Goal: Task Accomplishment & Management: Use online tool/utility

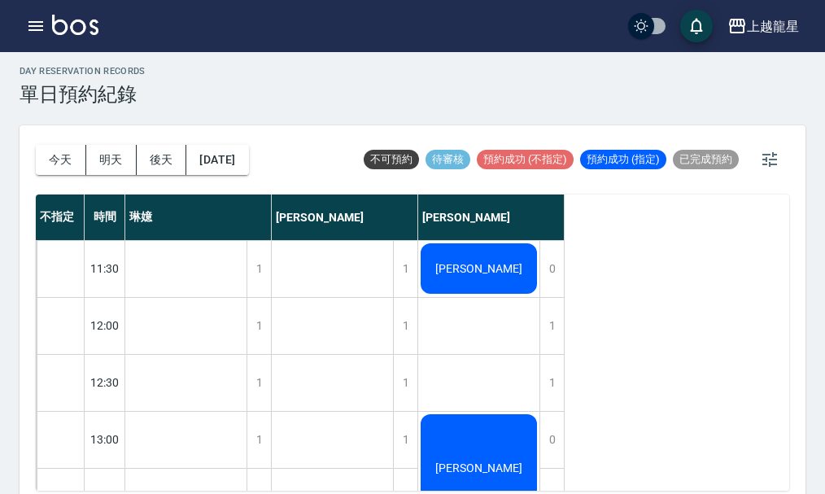
scroll to position [462, 0]
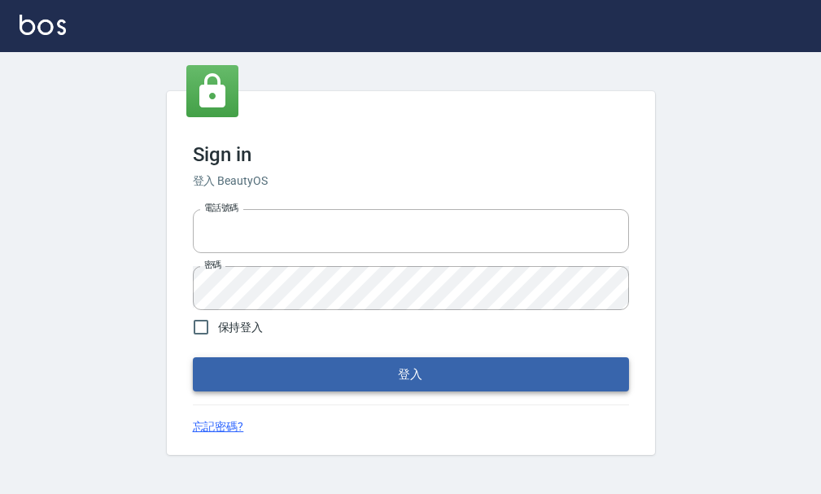
type input "25033354"
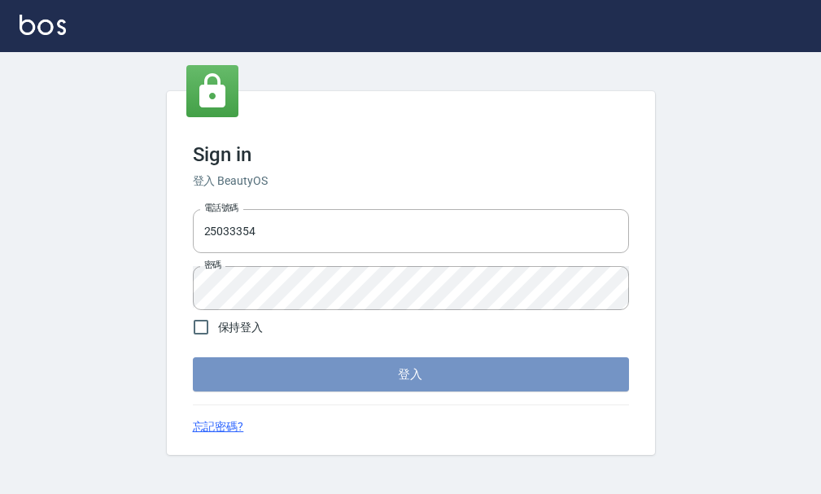
click at [304, 366] on button "登入" at bounding box center [411, 374] width 436 height 34
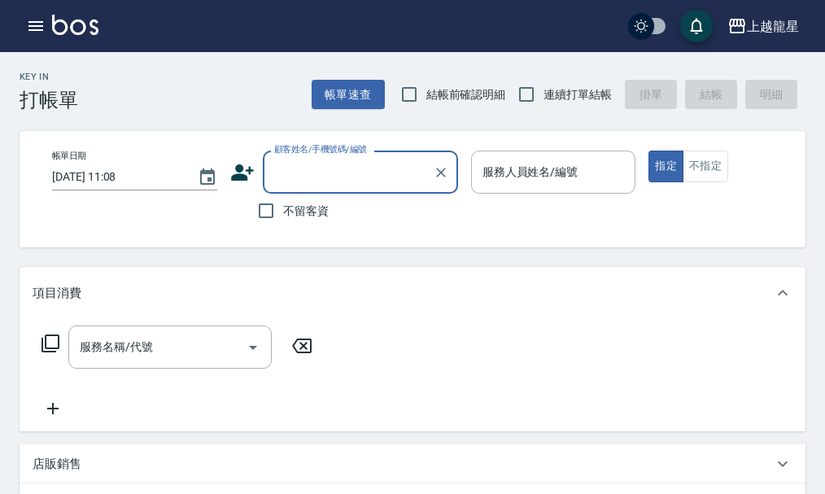
click at [31, 30] on icon "button" at bounding box center [35, 26] width 15 height 10
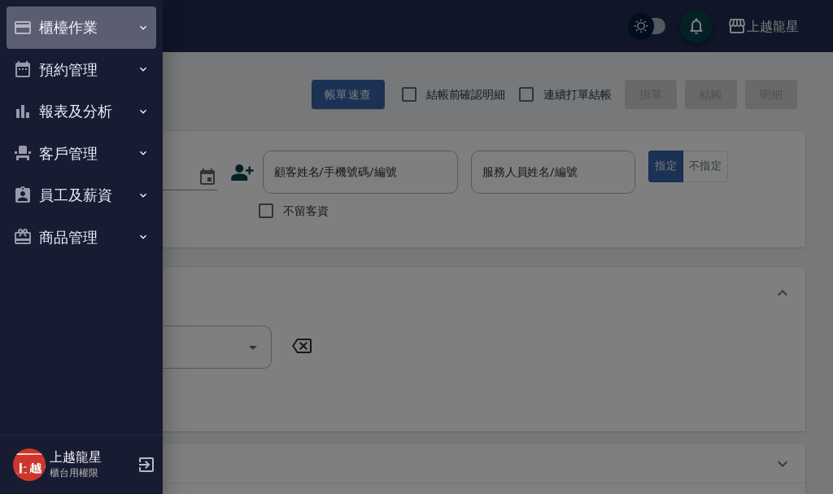
click at [42, 19] on button "櫃檯作業" at bounding box center [82, 28] width 150 height 42
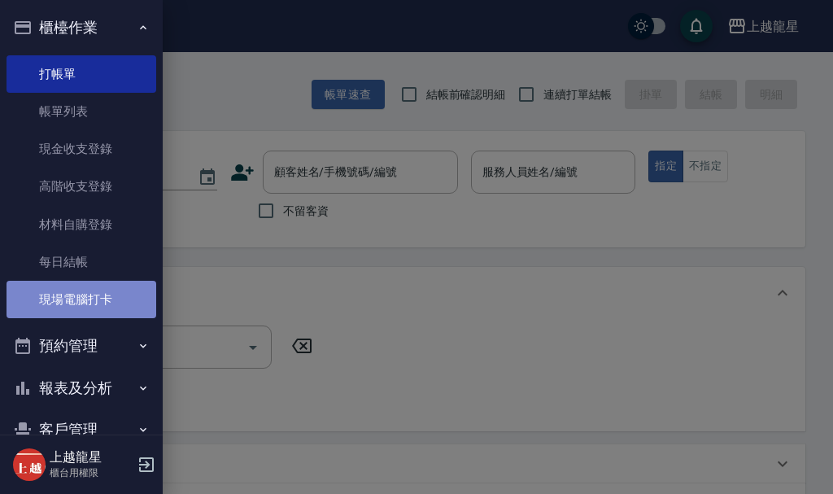
click at [91, 295] on link "現場電腦打卡" at bounding box center [82, 299] width 150 height 37
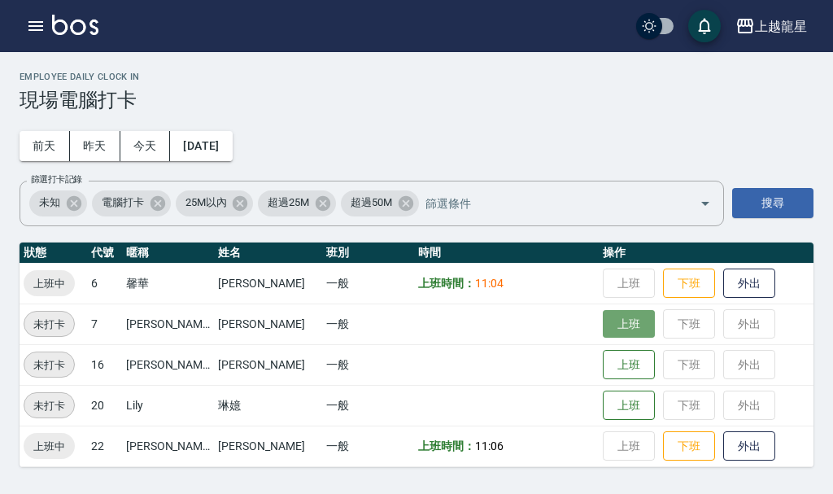
click at [627, 317] on button "上班" at bounding box center [629, 324] width 52 height 28
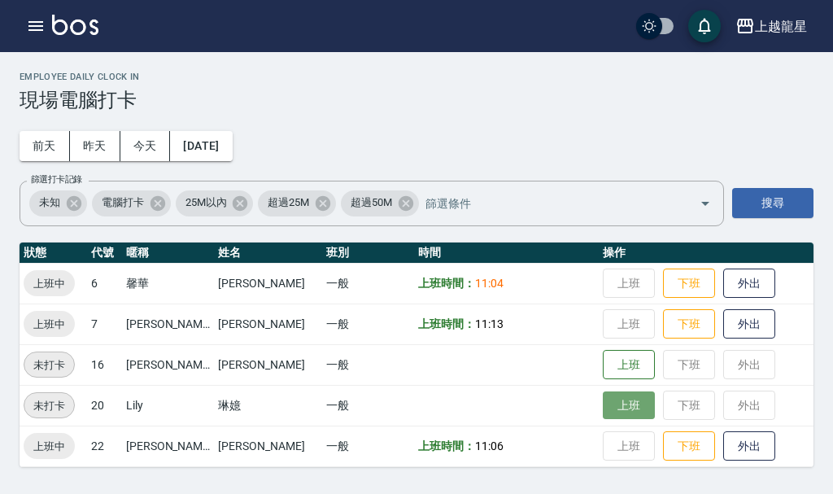
click at [619, 416] on button "上班" at bounding box center [629, 405] width 52 height 28
